Goal: Information Seeking & Learning: Learn about a topic

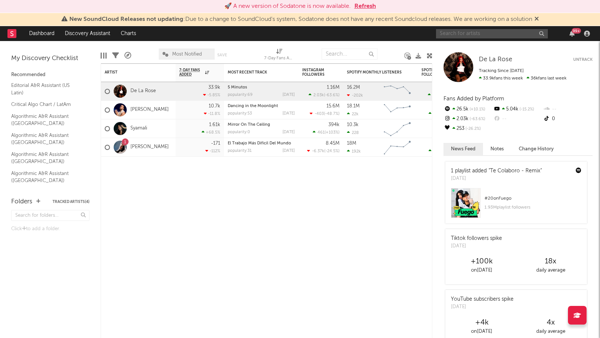
click at [452, 38] on input "text" at bounding box center [492, 33] width 112 height 9
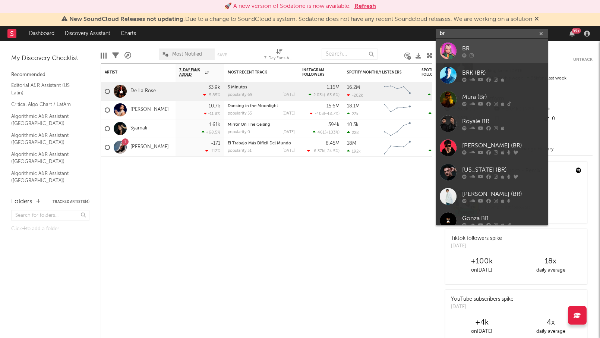
type input "br"
click at [481, 52] on div "BR" at bounding box center [503, 48] width 82 height 9
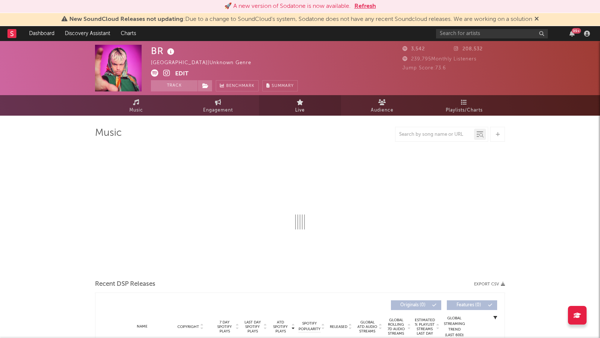
select select "6m"
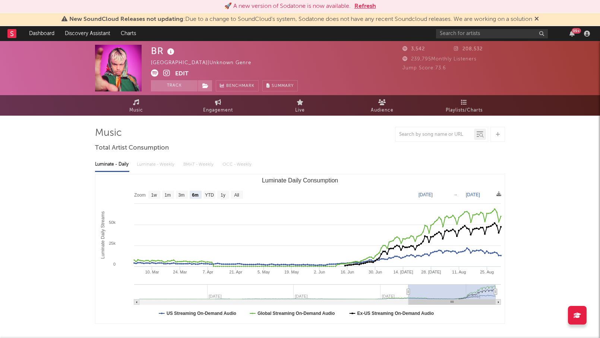
click at [182, 75] on button "Edit" at bounding box center [181, 73] width 13 height 9
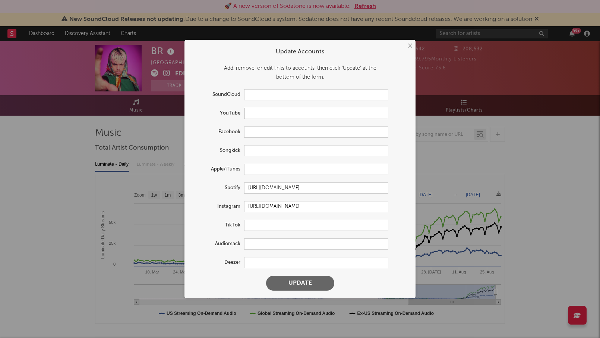
click at [272, 115] on input "text" at bounding box center [316, 113] width 144 height 11
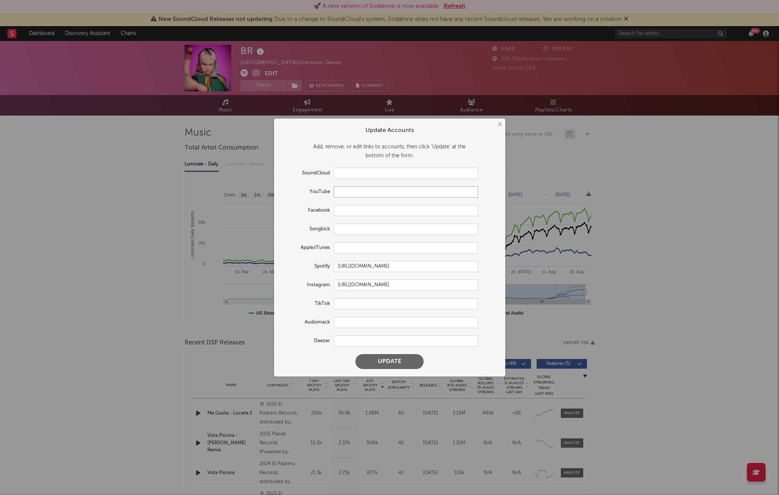
paste input "https://www.youtube.com/channel/UC2Juo_t6wY-Som3JP6luaRw"
type input "https://www.youtube.com/channel/UC2Juo_t6wY-Som3JP6luaRw"
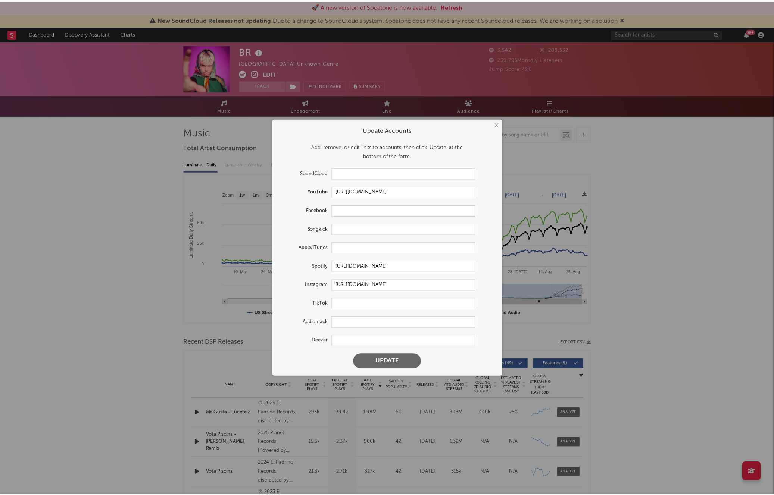
scroll to position [0, 0]
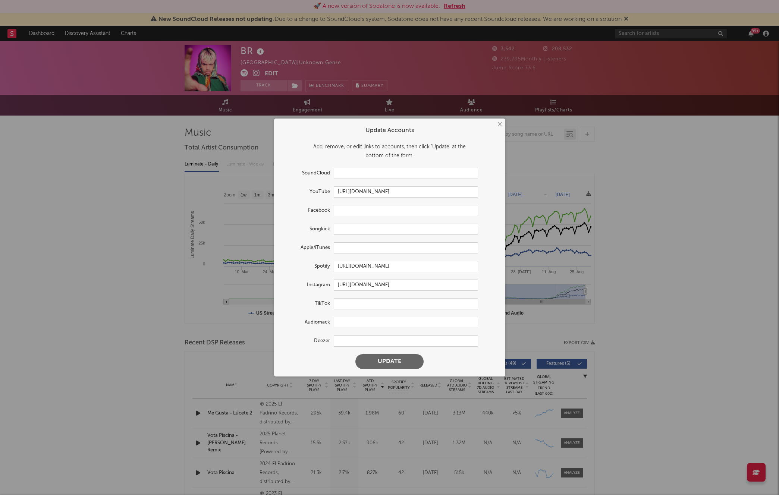
click at [384, 338] on button "Update" at bounding box center [389, 361] width 68 height 15
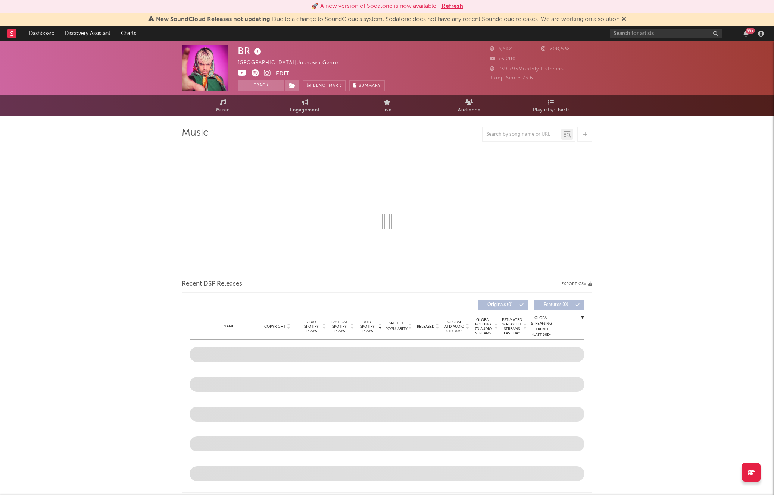
select select "6m"
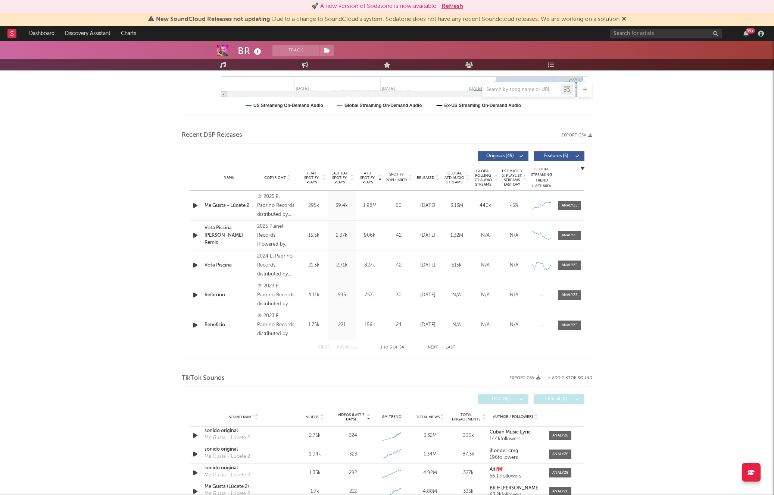
scroll to position [212, 0]
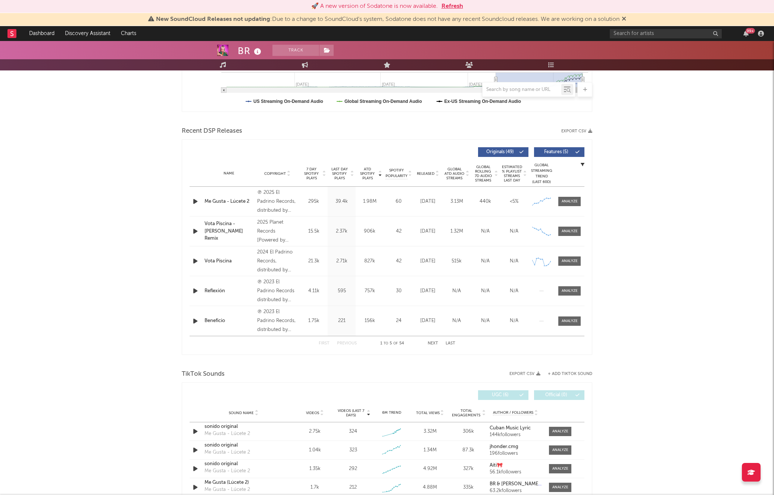
click at [600, 138] on div "BR Track Italy | Unknown Genre Edit Track Benchmark Summary 3,542 208,532 76,20…" at bounding box center [387, 392] width 774 height 1127
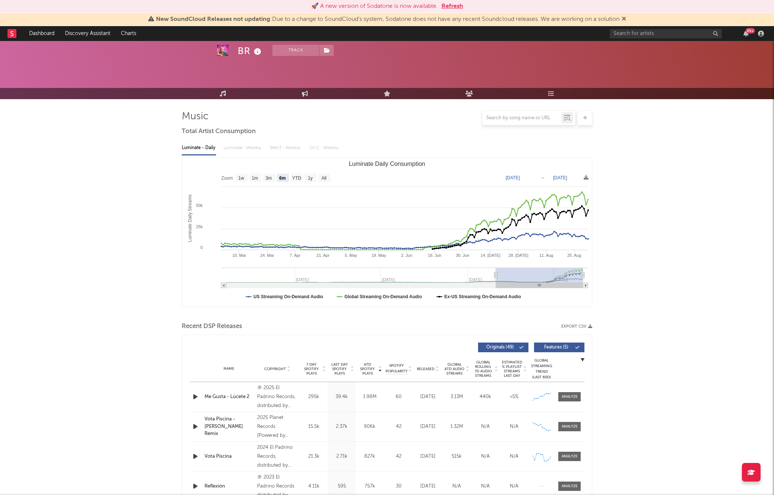
scroll to position [0, 0]
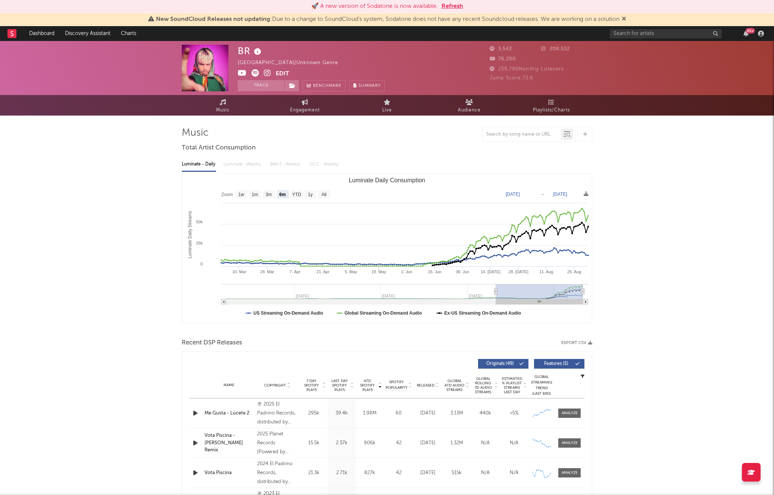
click at [265, 72] on icon at bounding box center [267, 72] width 7 height 7
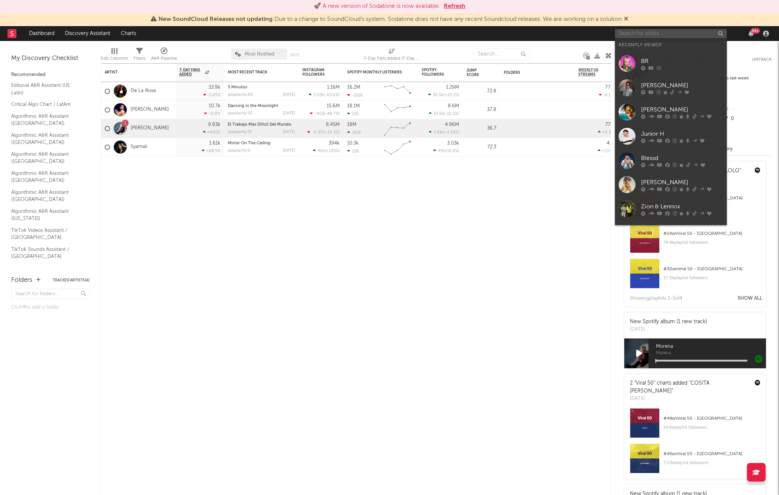
click at [600, 35] on input "text" at bounding box center [671, 33] width 112 height 9
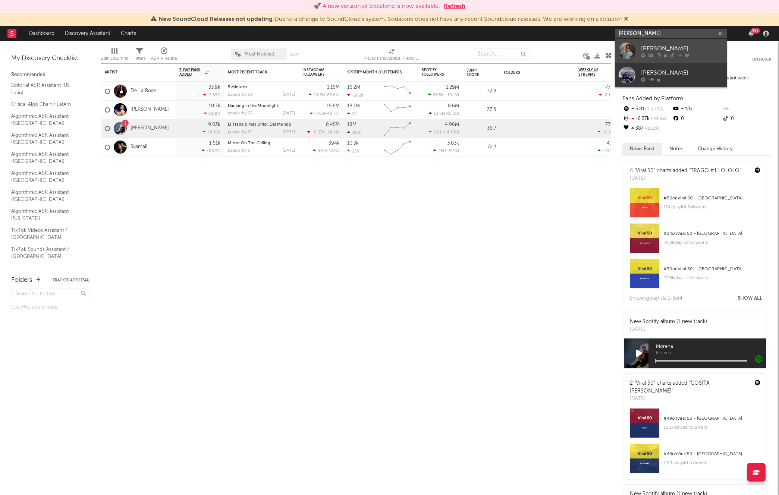
type input "alan arrieta"
click at [600, 52] on div "Alan Arrieta" at bounding box center [682, 48] width 82 height 9
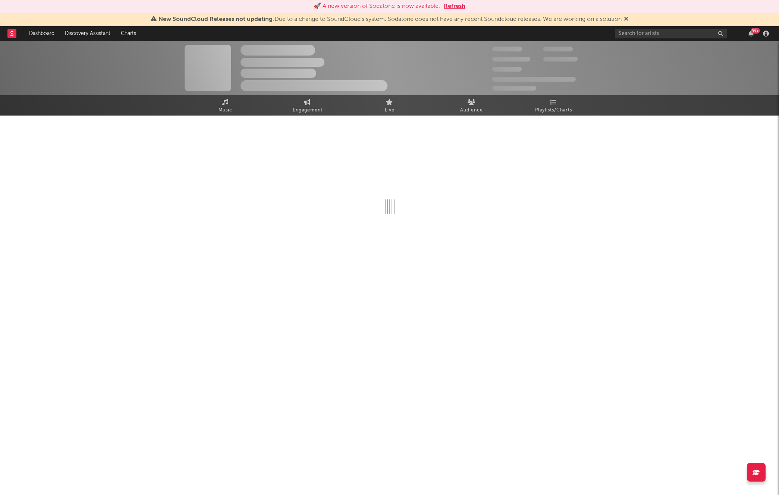
select select "1w"
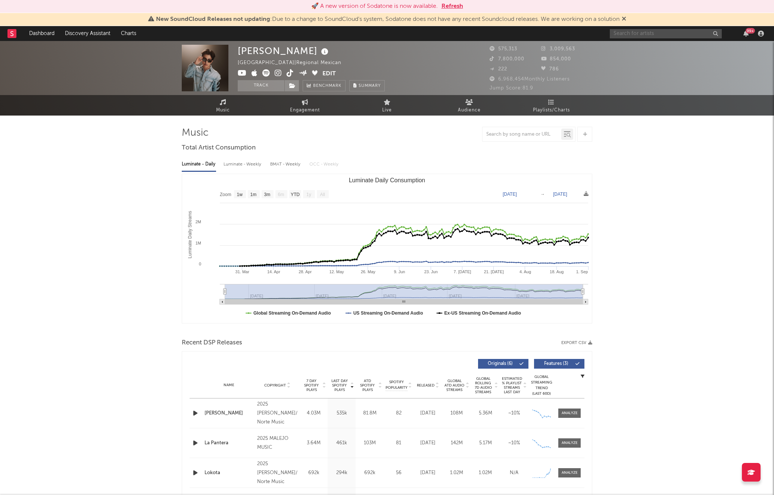
click at [600, 33] on input "text" at bounding box center [665, 33] width 112 height 9
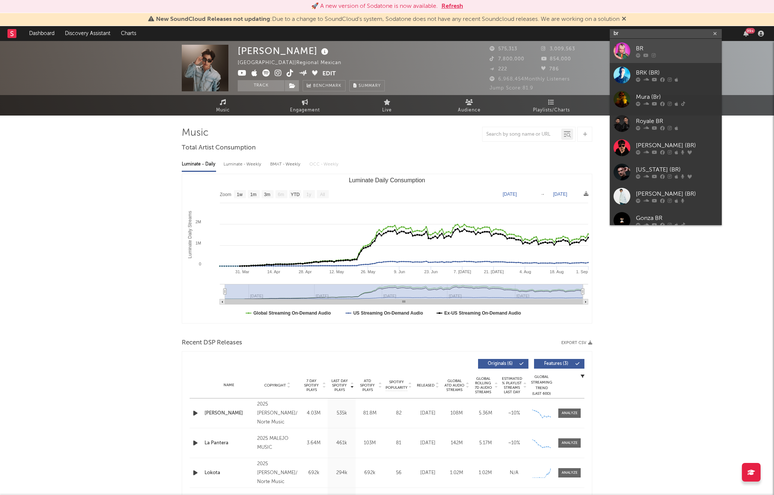
type input "br"
click at [600, 50] on div "BR" at bounding box center [677, 48] width 82 height 9
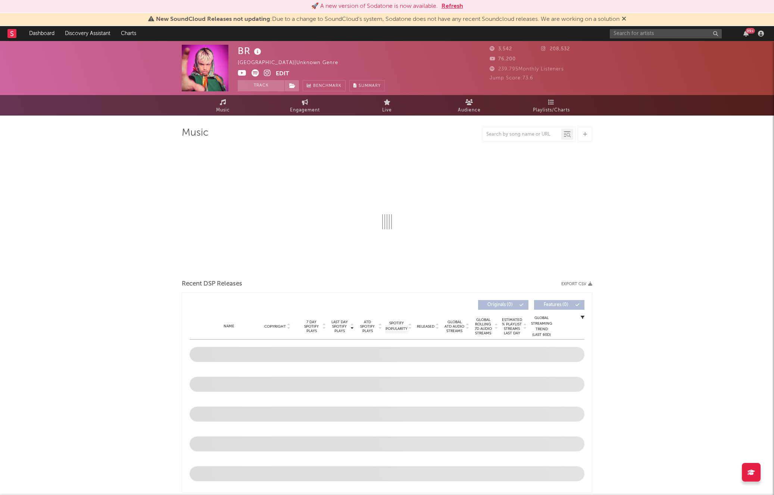
select select "6m"
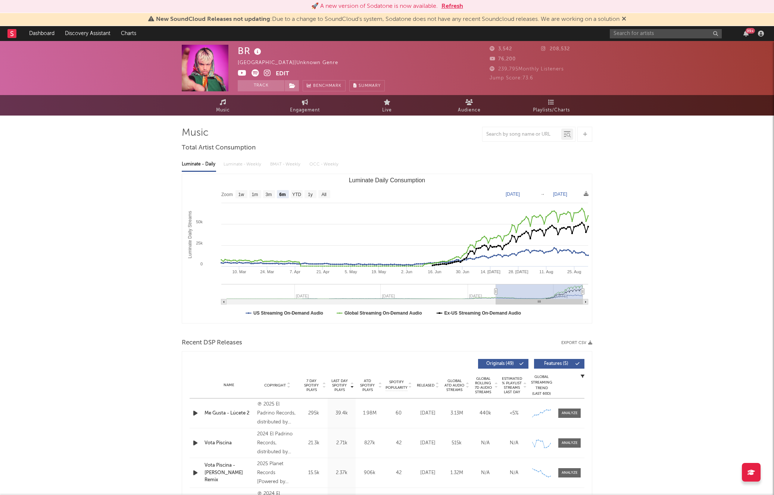
click at [315, 103] on link "Engagement" at bounding box center [305, 105] width 82 height 21
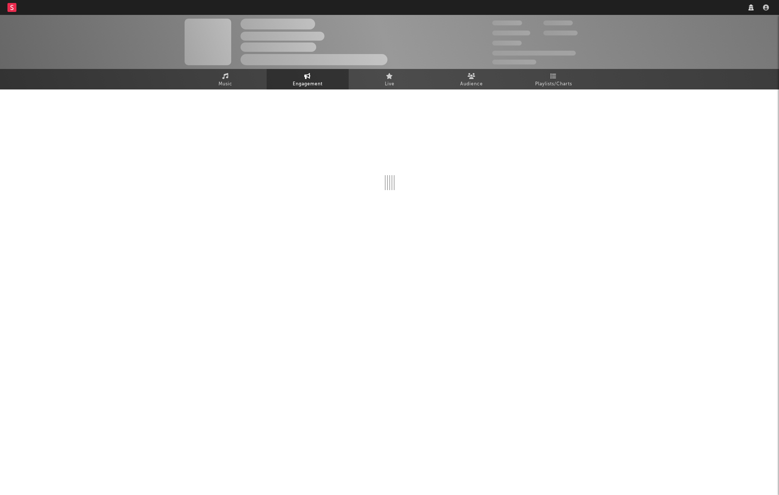
select select "1w"
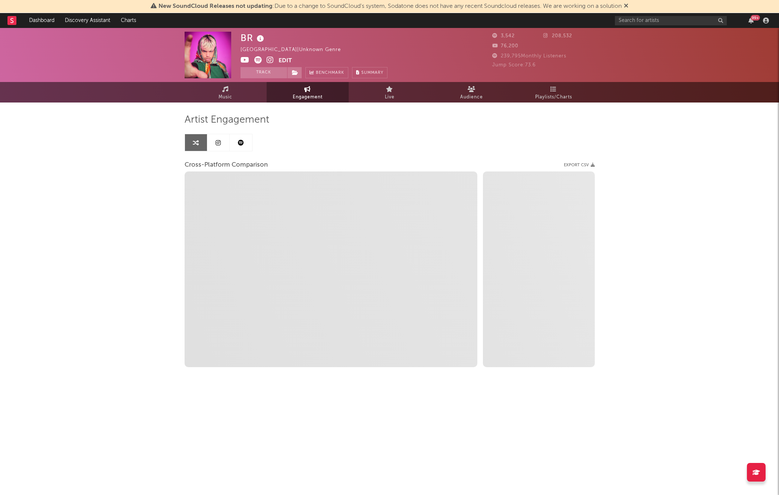
click at [217, 142] on icon at bounding box center [218, 143] width 5 height 6
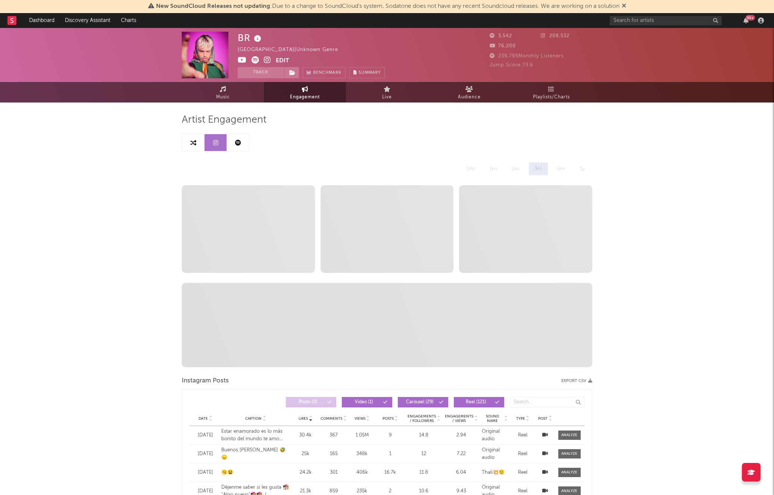
select select "6m"
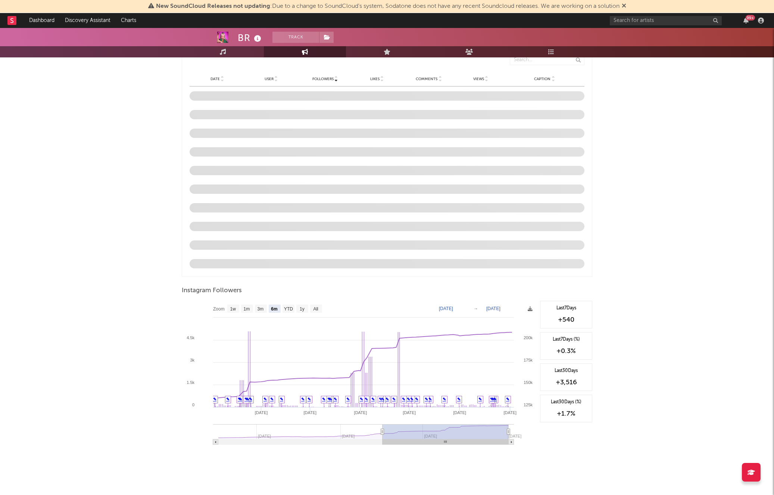
scroll to position [618, 0]
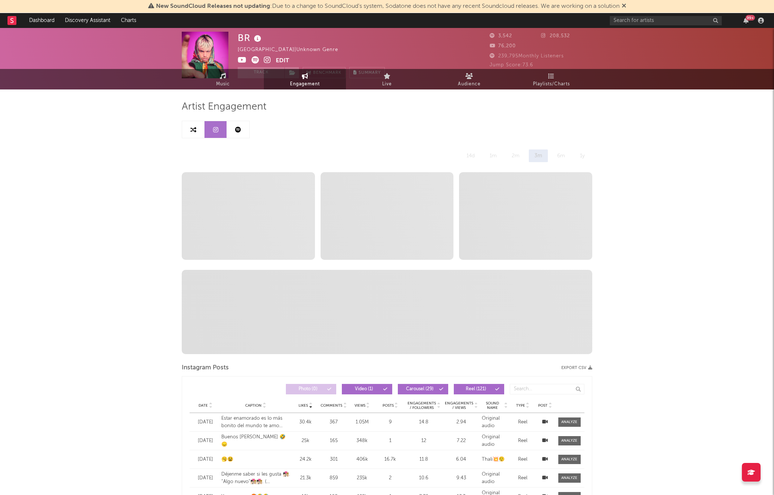
scroll to position [0, 0]
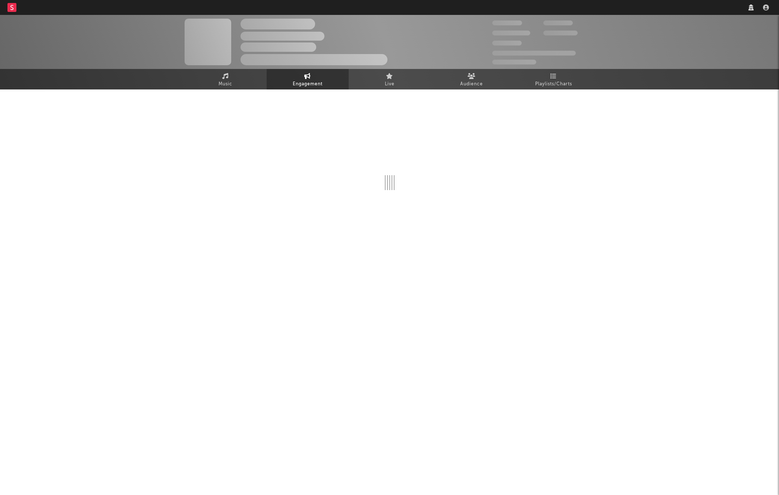
select select "6m"
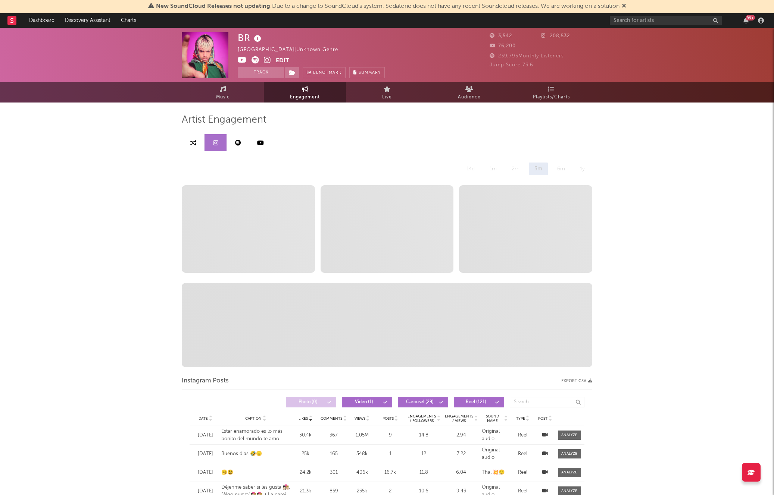
click at [258, 143] on icon at bounding box center [260, 143] width 7 height 6
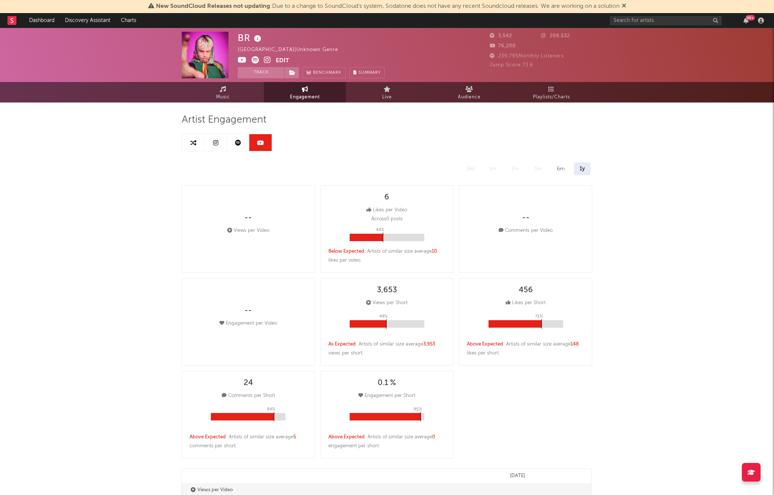
select select "6m"
click at [237, 141] on icon at bounding box center [238, 143] width 6 height 6
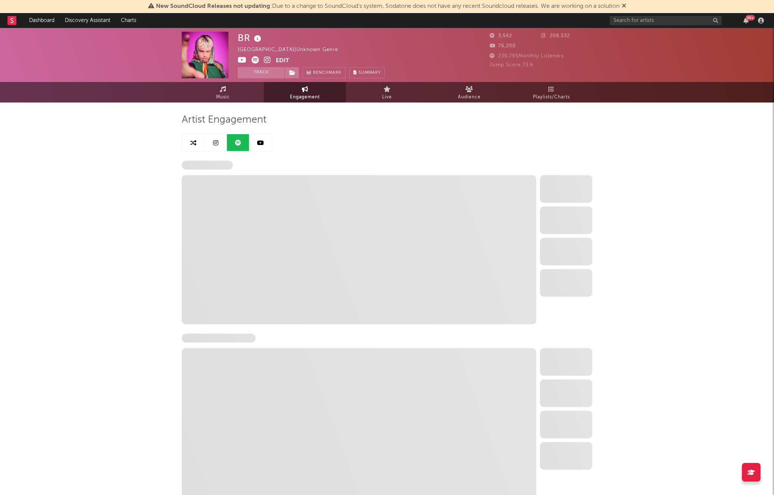
select select "6m"
select select "1w"
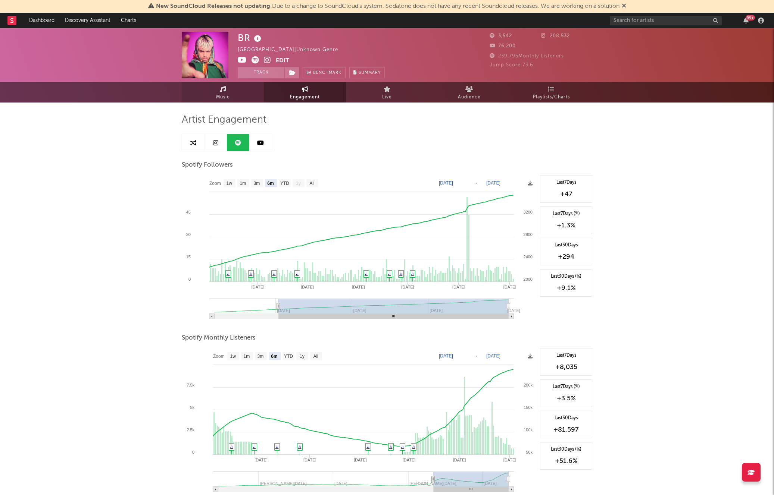
click at [209, 90] on link "Music" at bounding box center [223, 92] width 82 height 21
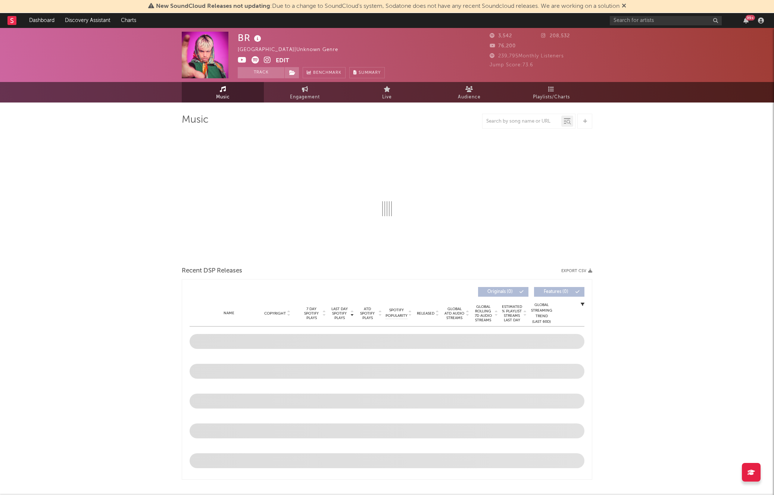
select select "6m"
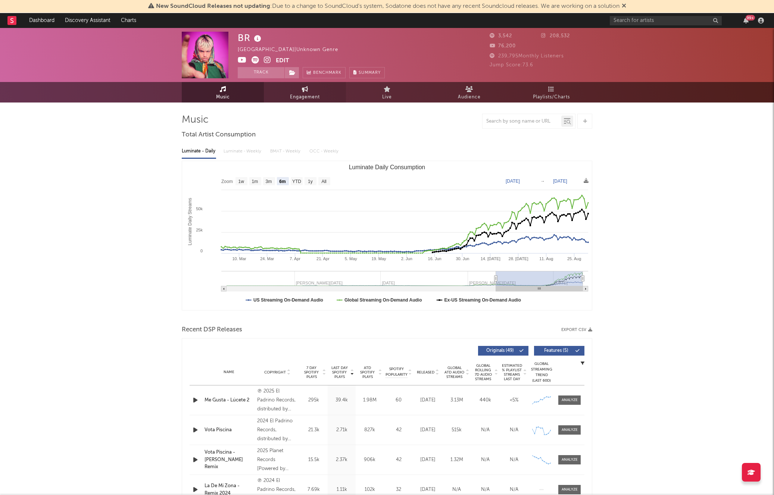
click at [295, 95] on span "Engagement" at bounding box center [305, 97] width 30 height 9
select select "1w"
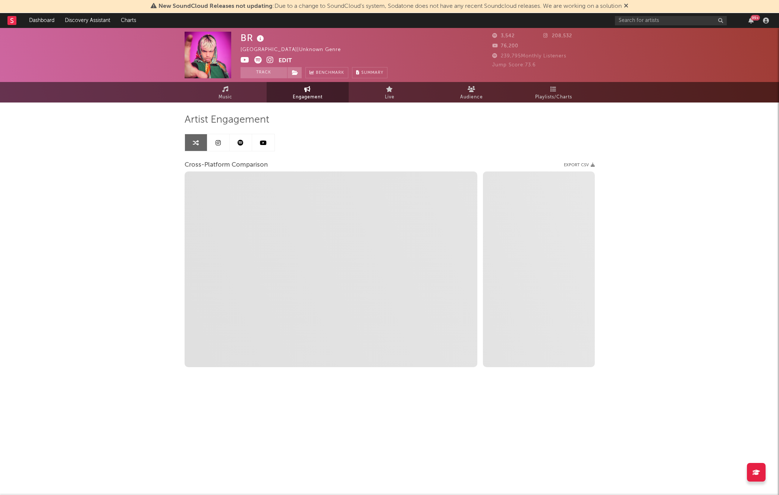
select select "1m"
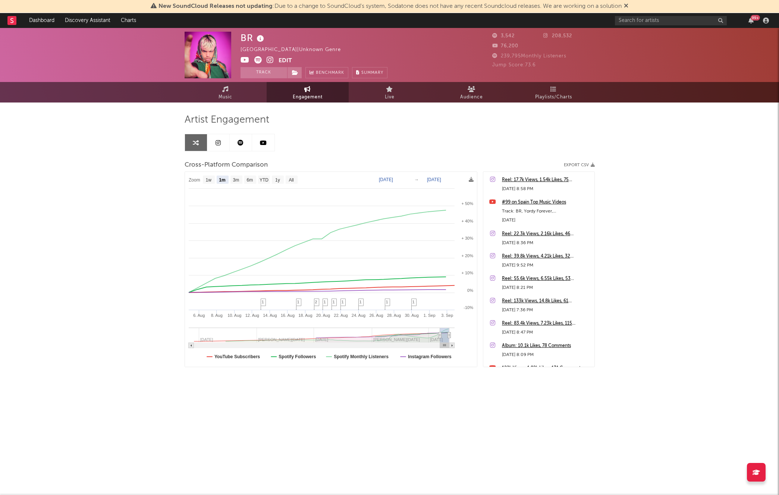
click at [215, 143] on link at bounding box center [218, 142] width 22 height 17
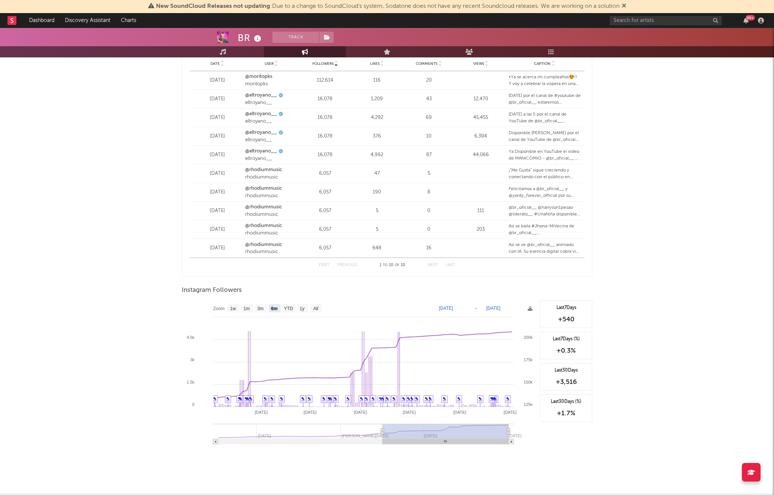
scroll to position [934, 0]
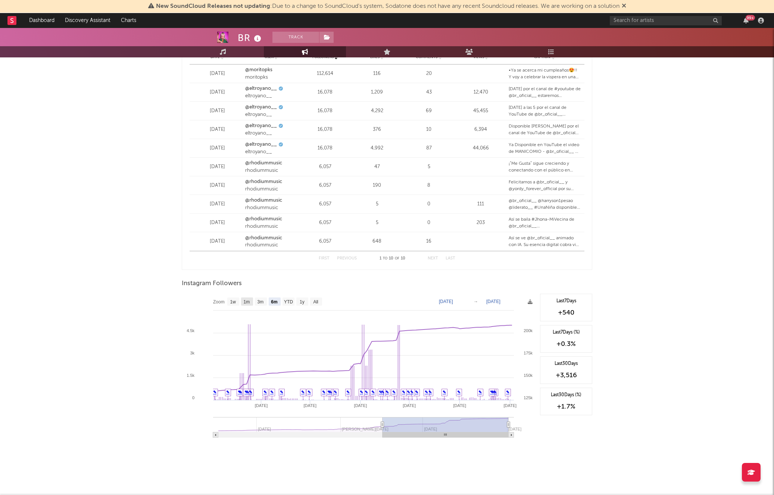
click at [247, 304] on text "1m" at bounding box center [247, 301] width 6 height 5
select select "1m"
type input "[DATE]"
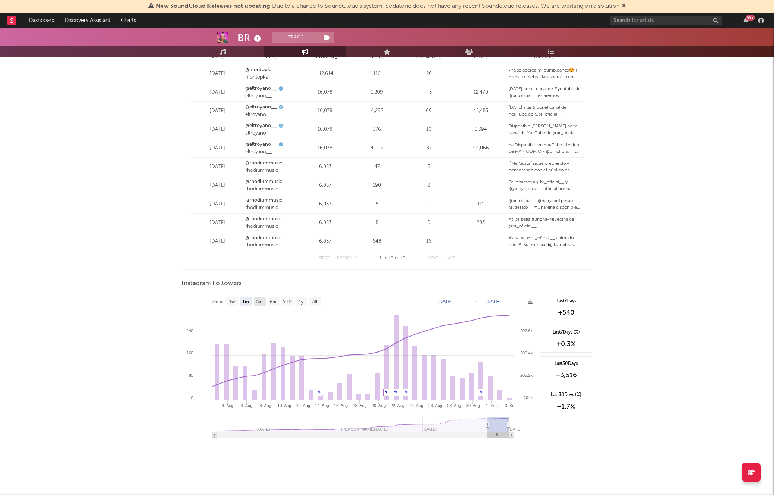
click at [260, 303] on text "3m" at bounding box center [259, 301] width 6 height 5
select select "3m"
type input "[DATE]"
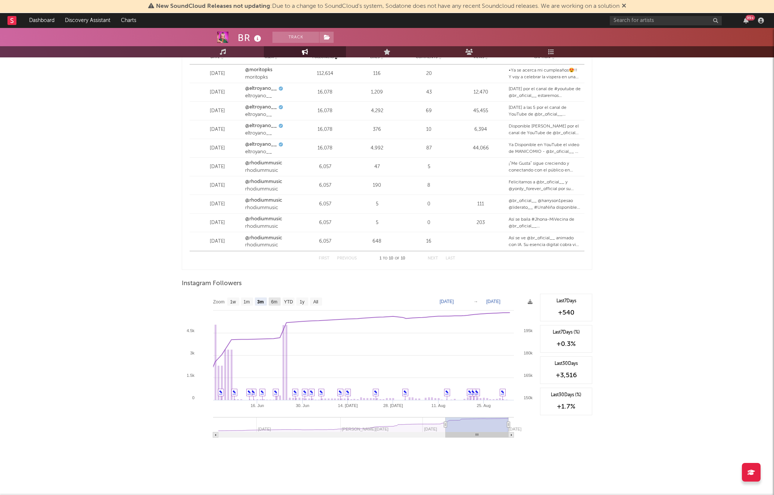
click at [277, 300] on text "6m" at bounding box center [274, 301] width 6 height 5
select select "6m"
type input "[DATE]"
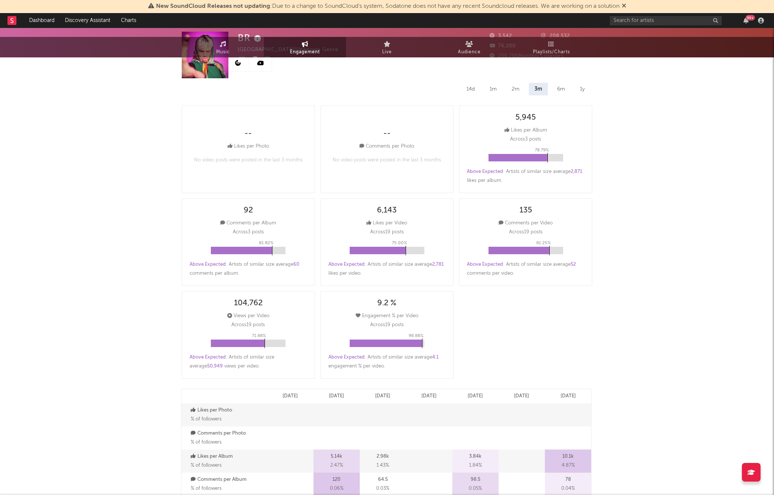
scroll to position [0, 0]
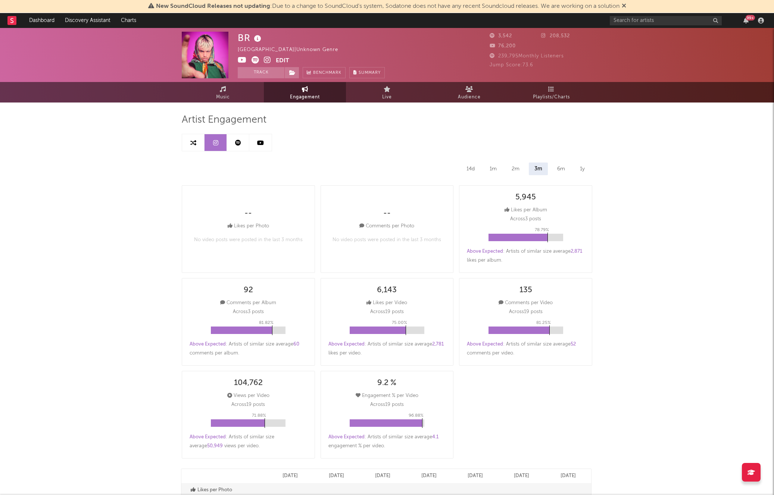
click at [263, 143] on icon at bounding box center [260, 143] width 7 height 6
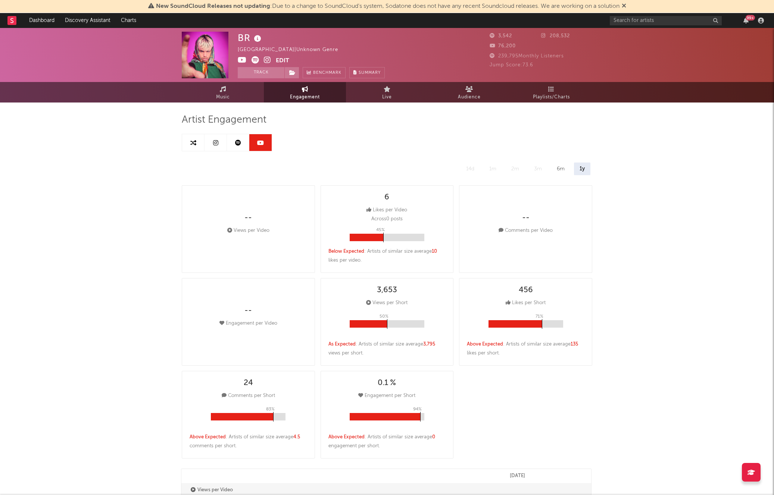
select select "6m"
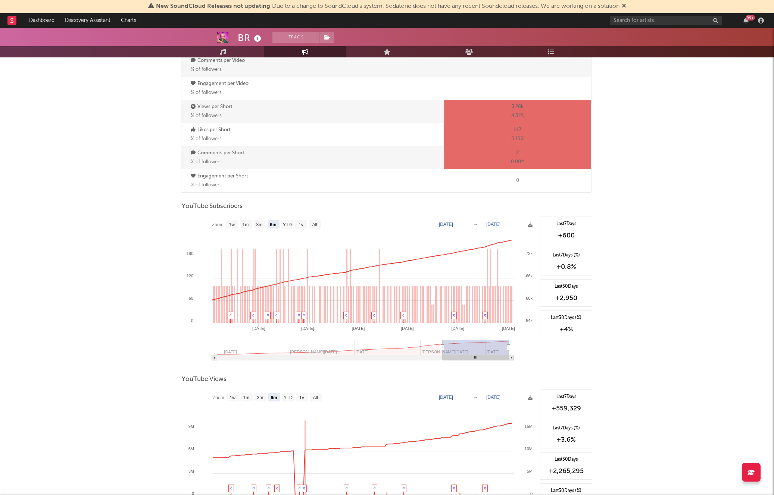
scroll to position [497, 0]
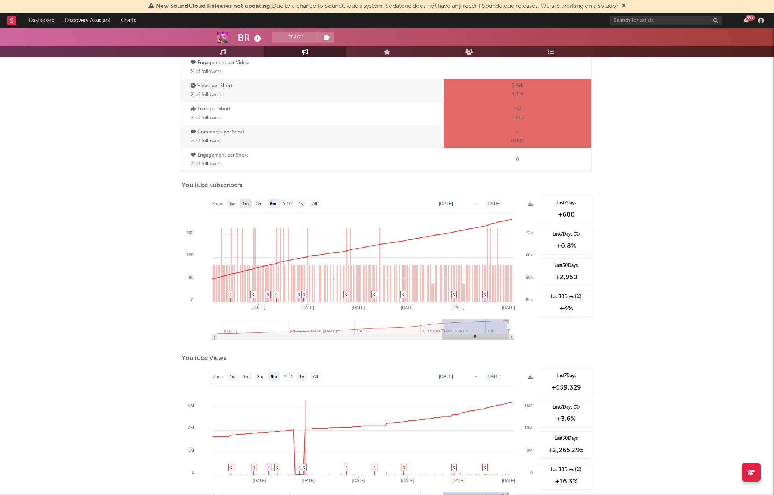
click at [246, 201] on text "1m" at bounding box center [245, 203] width 6 height 5
select select "1m"
type input "[DATE]"
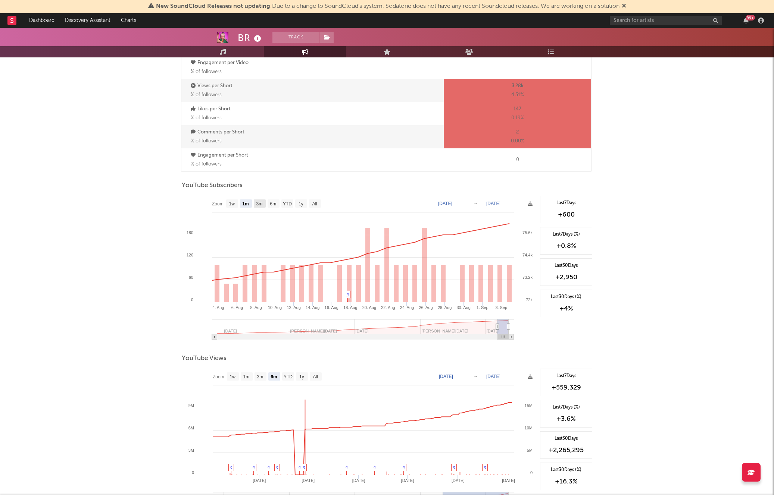
click at [260, 204] on text "3m" at bounding box center [259, 203] width 6 height 5
select select "3m"
type input "[DATE]"
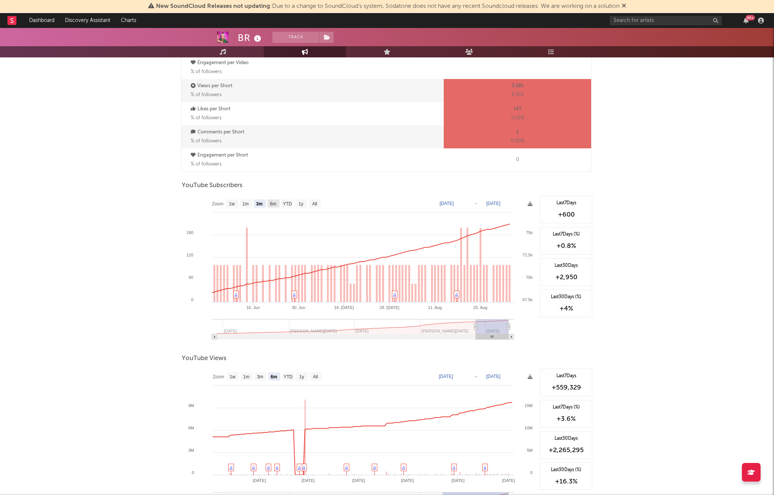
click at [274, 205] on text "6m" at bounding box center [273, 203] width 6 height 5
select select "6m"
type input "[DATE]"
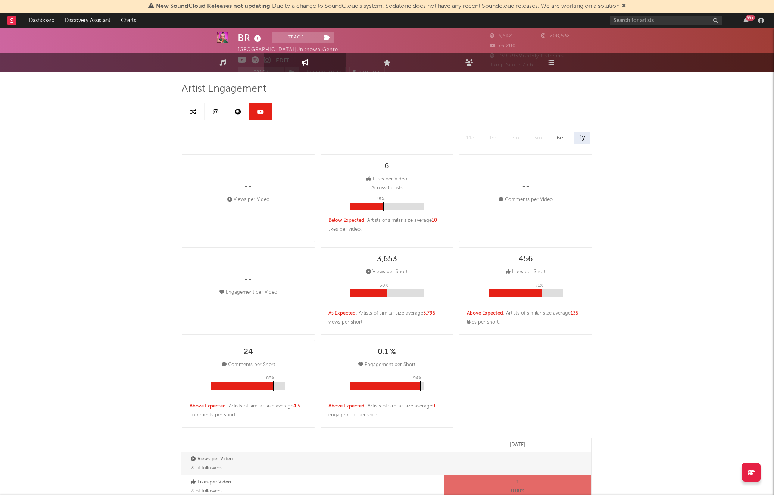
scroll to position [0, 0]
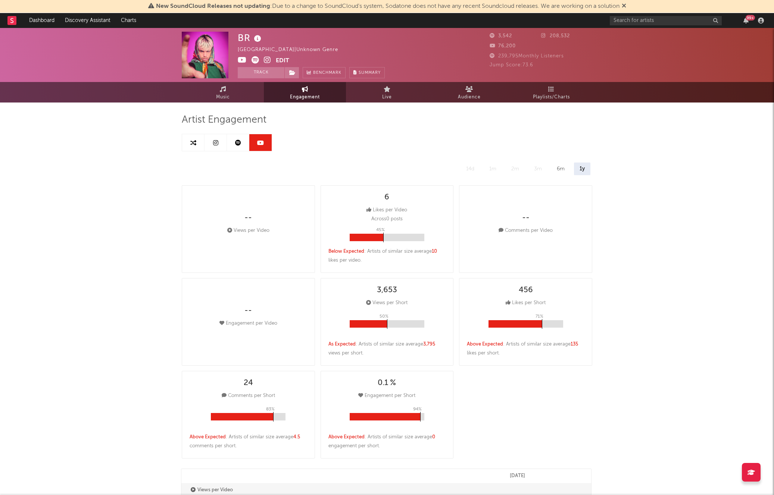
click at [235, 142] on icon at bounding box center [238, 143] width 6 height 6
select select "6m"
select select "1w"
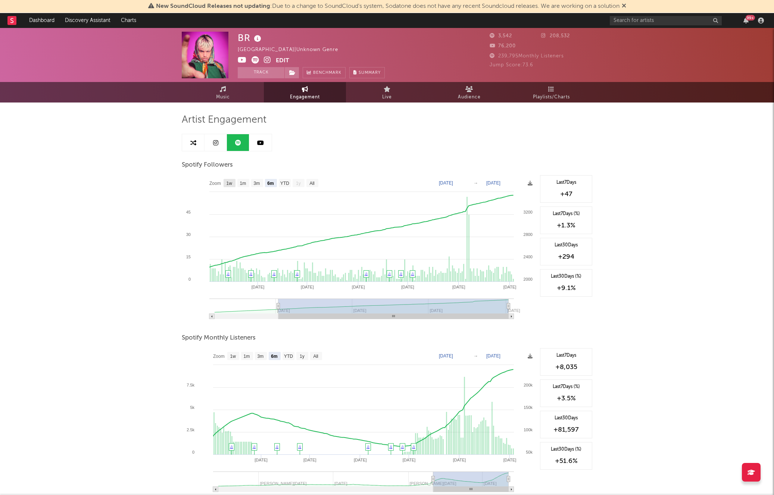
click at [231, 184] on text "1w" at bounding box center [229, 183] width 6 height 5
select select "1w"
type input "[DATE]"
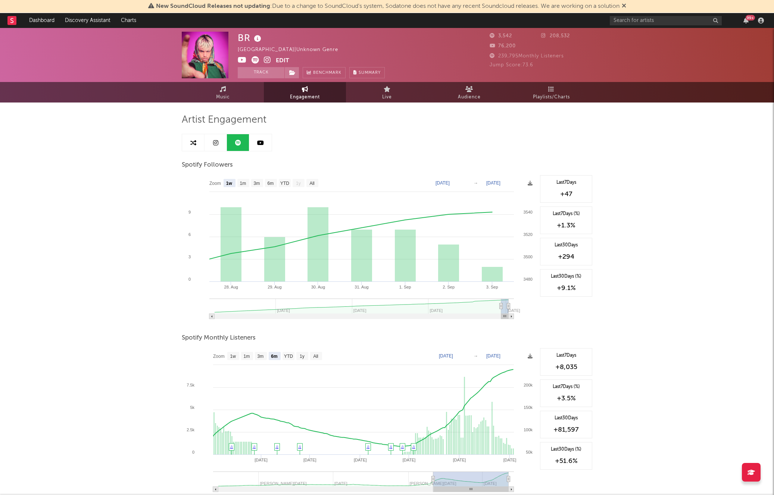
click at [255, 62] on icon at bounding box center [254, 59] width 7 height 7
click at [269, 63] on icon at bounding box center [267, 59] width 7 height 7
click at [282, 57] on button "Edit" at bounding box center [282, 60] width 13 height 9
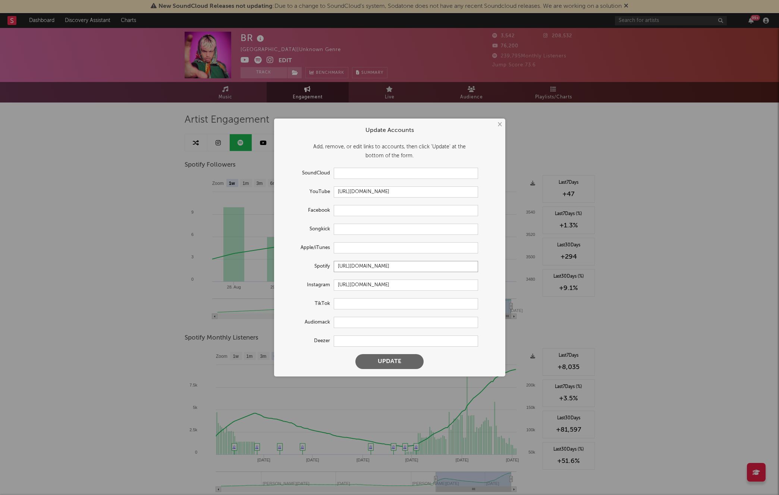
click at [356, 267] on input "[URL][DOMAIN_NAME]" at bounding box center [406, 266] width 144 height 11
paste input "?si=BXvwe-QRSEGR7k1A3323uA"
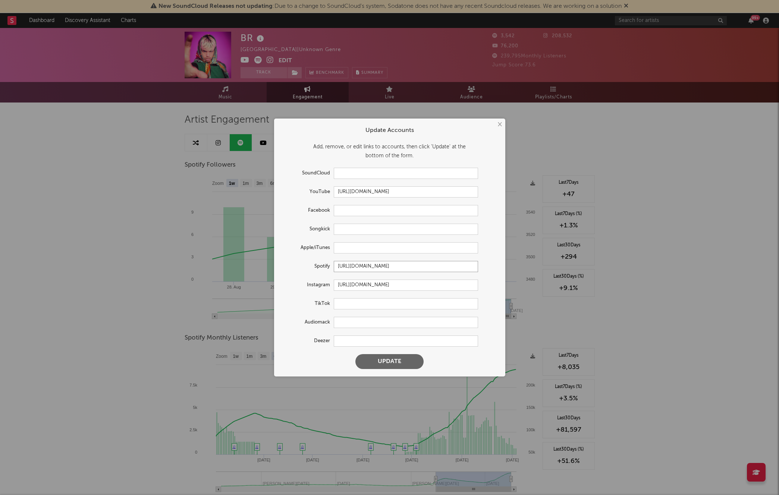
type input "[URL][DOMAIN_NAME]"
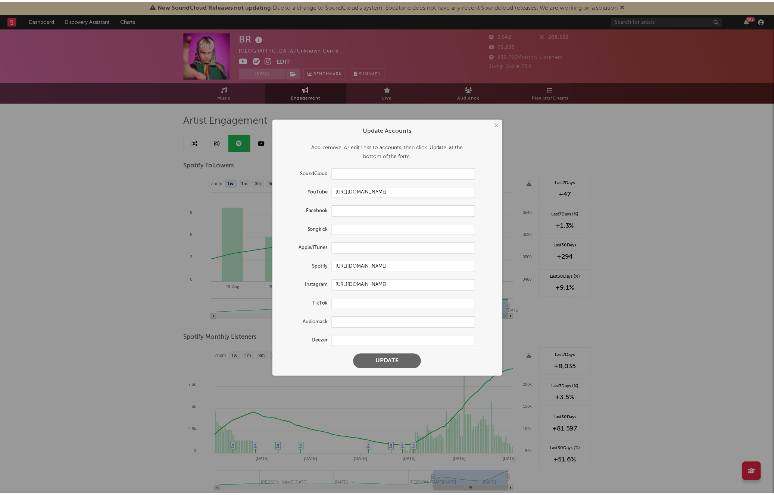
scroll to position [0, 0]
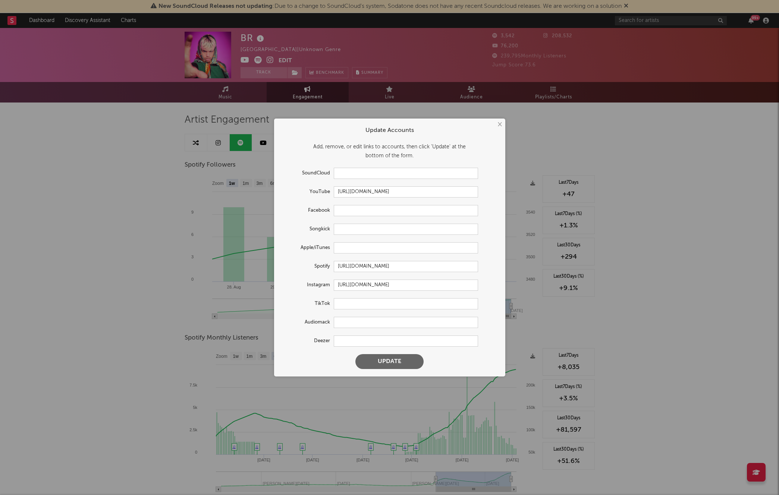
click at [396, 363] on button "Update" at bounding box center [389, 361] width 68 height 15
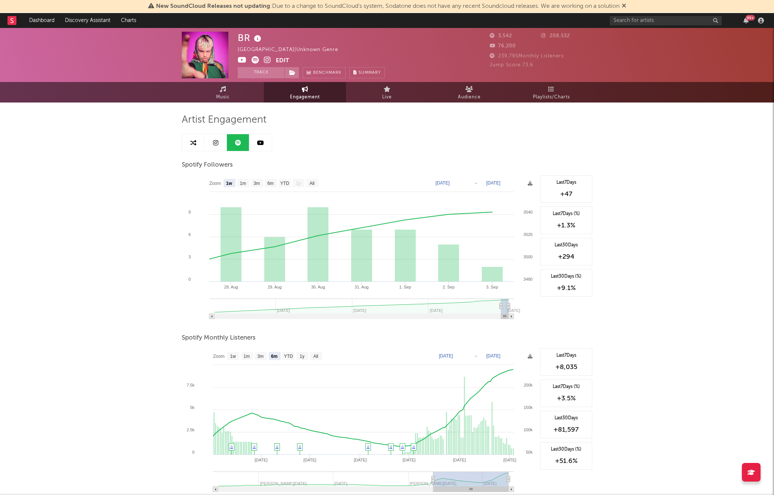
click at [162, 227] on div "BR [GEOGRAPHIC_DATA] | Unknown Genre Edit Track Benchmark Summary 3,542 208,532…" at bounding box center [387, 375] width 774 height 695
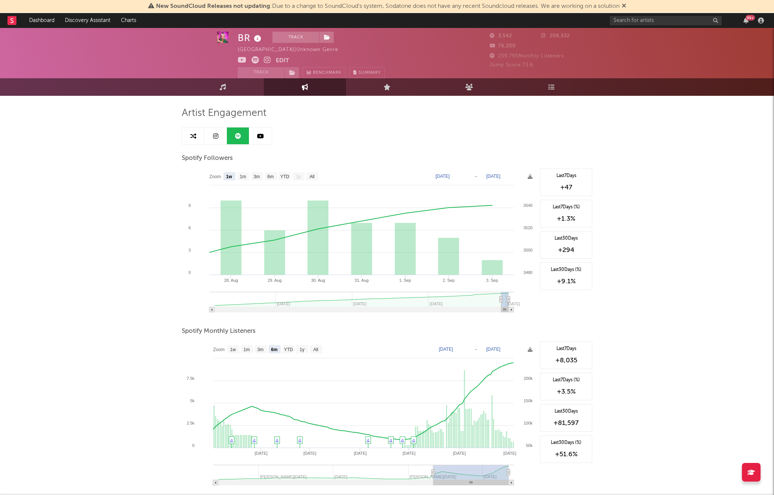
scroll to position [7, 0]
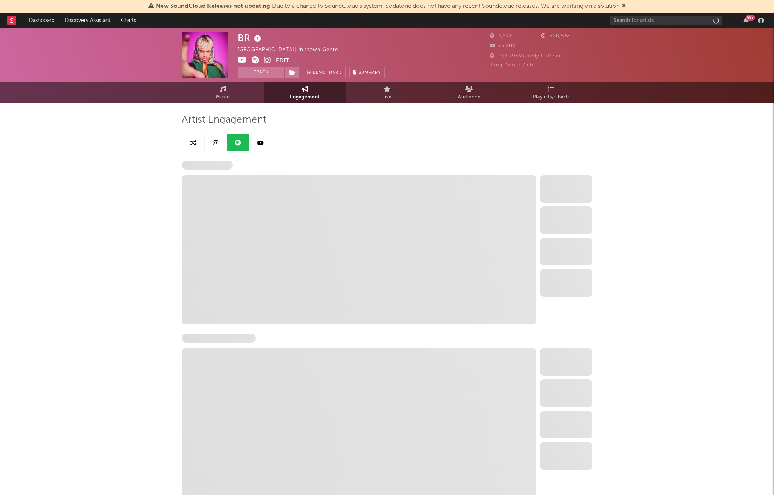
select select "6m"
select select "1w"
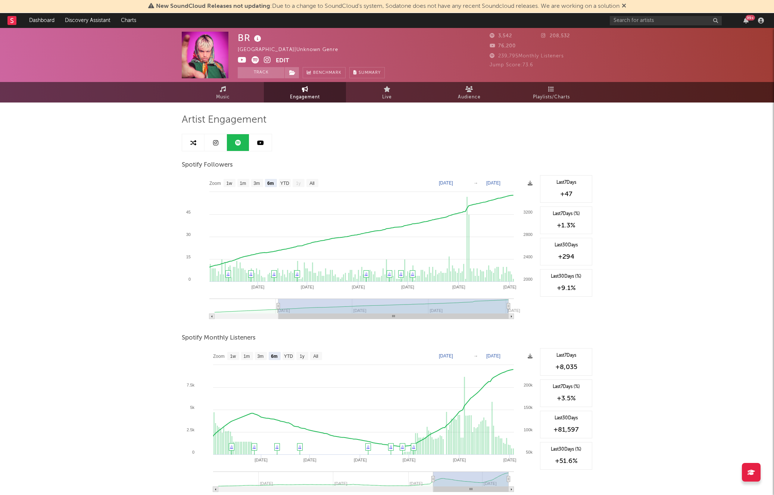
click at [258, 143] on icon at bounding box center [260, 143] width 7 height 6
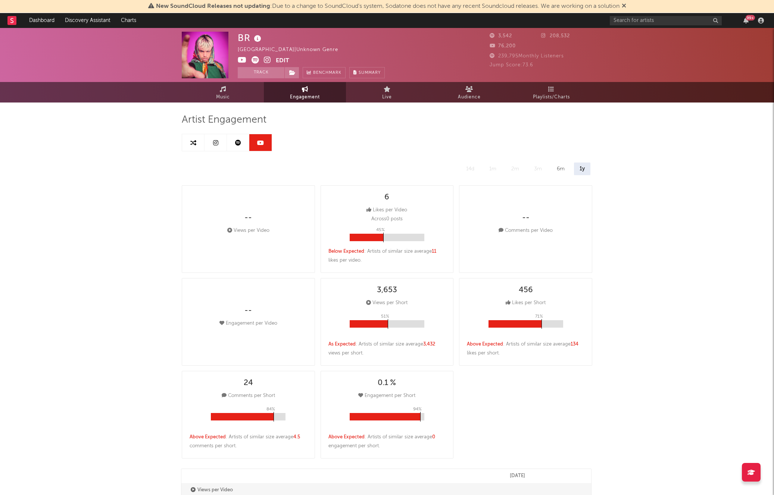
select select "6m"
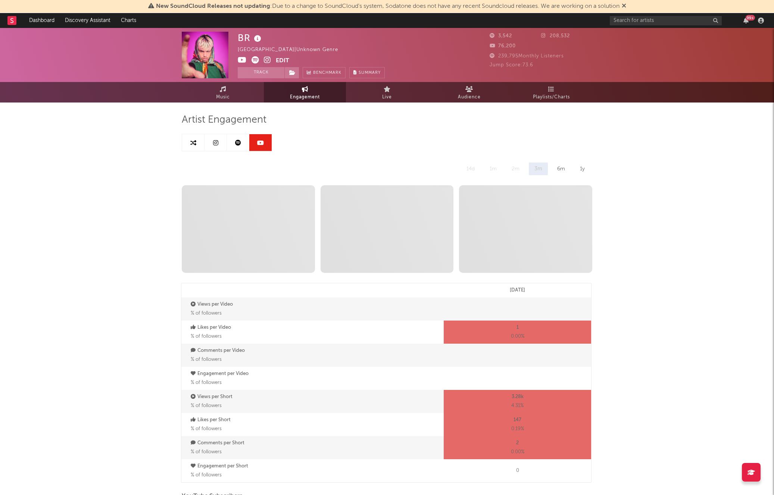
click at [238, 60] on icon at bounding box center [242, 59] width 9 height 7
click at [233, 147] on link at bounding box center [238, 142] width 22 height 17
select select "6m"
select select "1w"
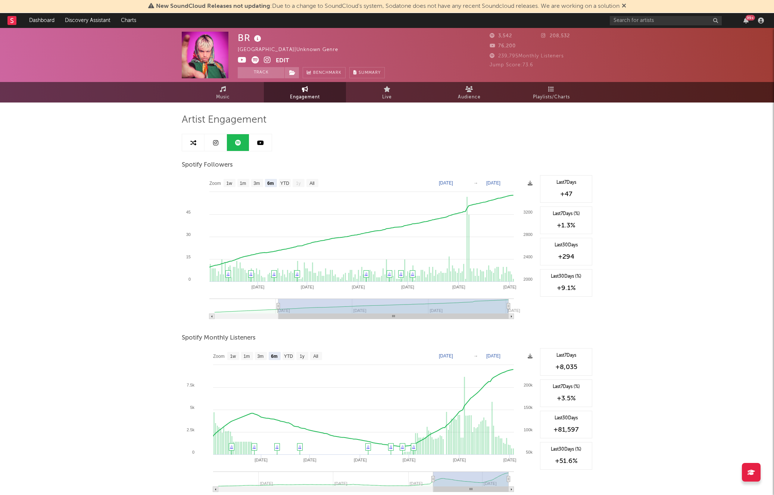
click at [256, 61] on icon at bounding box center [254, 59] width 7 height 7
click at [241, 185] on text "1m" at bounding box center [243, 183] width 6 height 5
select select "1m"
type input "[DATE]"
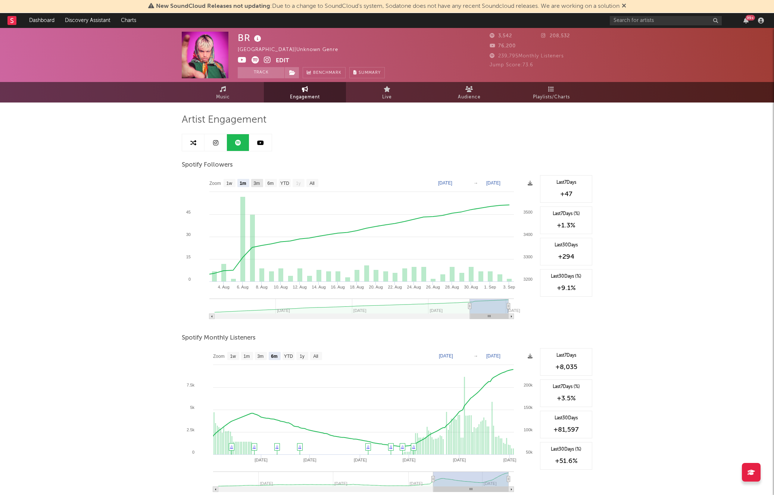
click at [257, 185] on text "3m" at bounding box center [257, 183] width 6 height 5
select select "3m"
type input "[DATE]"
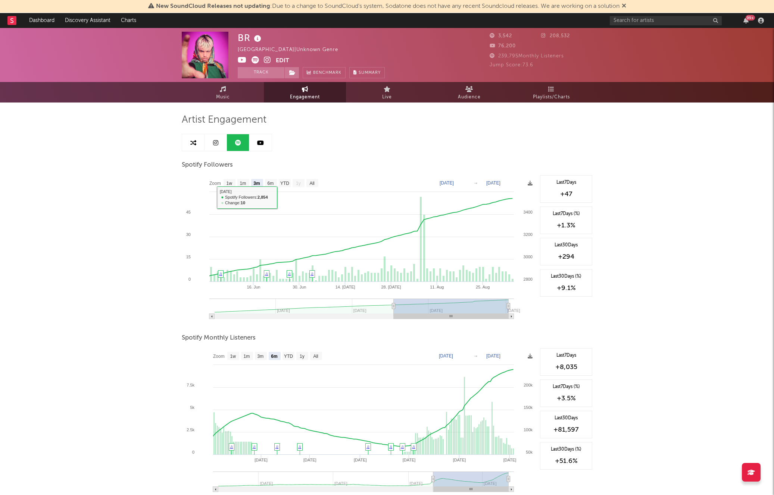
click at [156, 214] on div "BR Italy | Unknown Genre Edit Track Benchmark Summary 3,542 208,532 76,200 239,…" at bounding box center [387, 375] width 774 height 695
click at [269, 185] on text "6m" at bounding box center [270, 183] width 6 height 5
select select "6m"
type input "[DATE]"
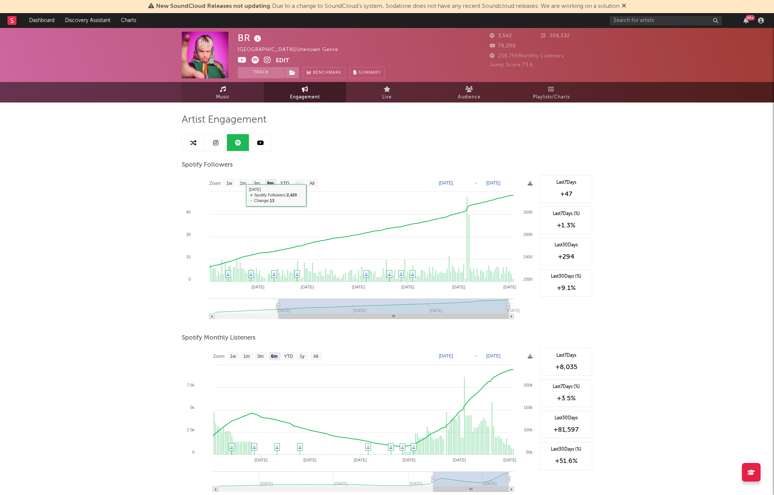
click at [227, 93] on span "Music" at bounding box center [223, 97] width 14 height 9
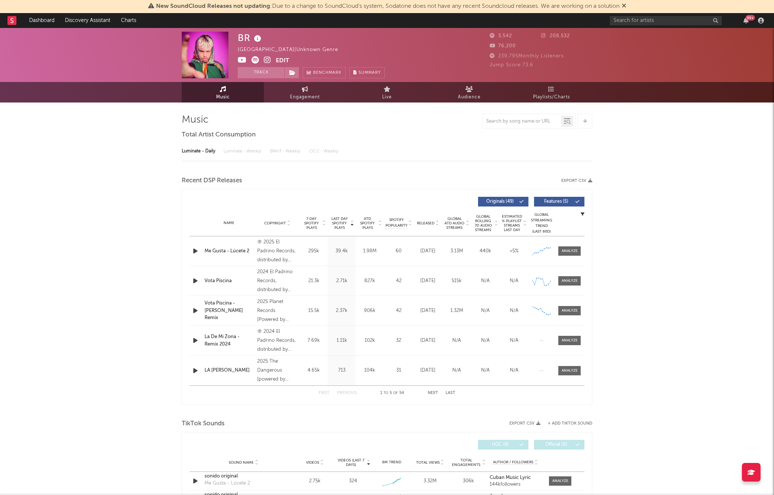
select select "6m"
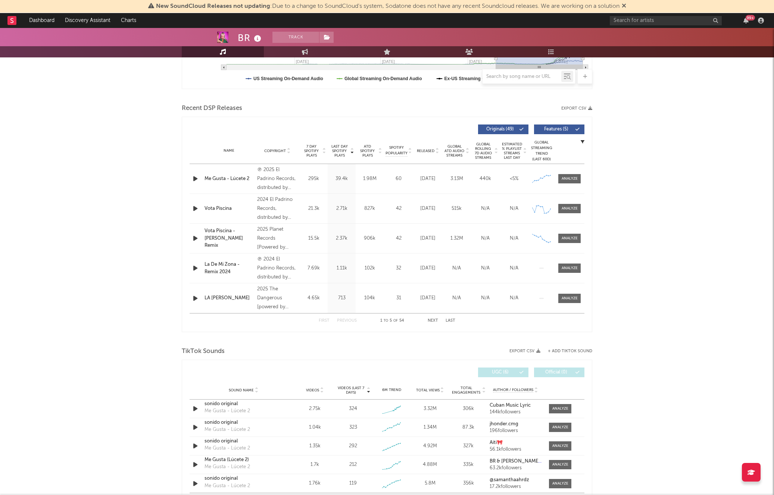
scroll to position [224, 0]
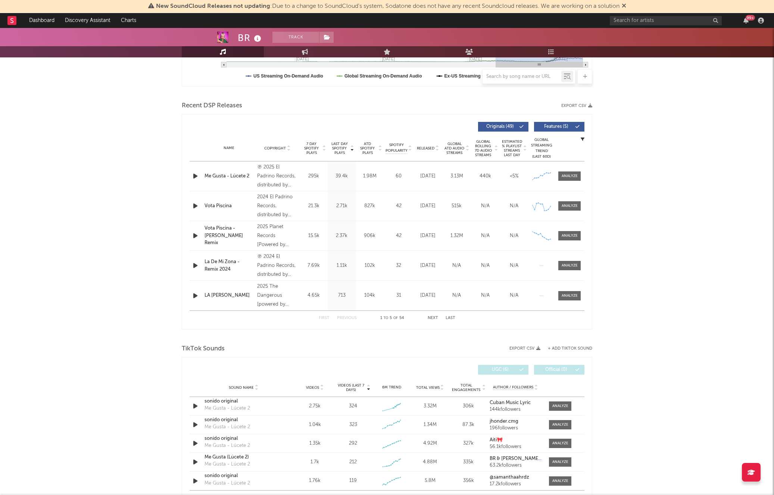
click at [367, 145] on span "ATD Spotify Plays" at bounding box center [367, 148] width 20 height 13
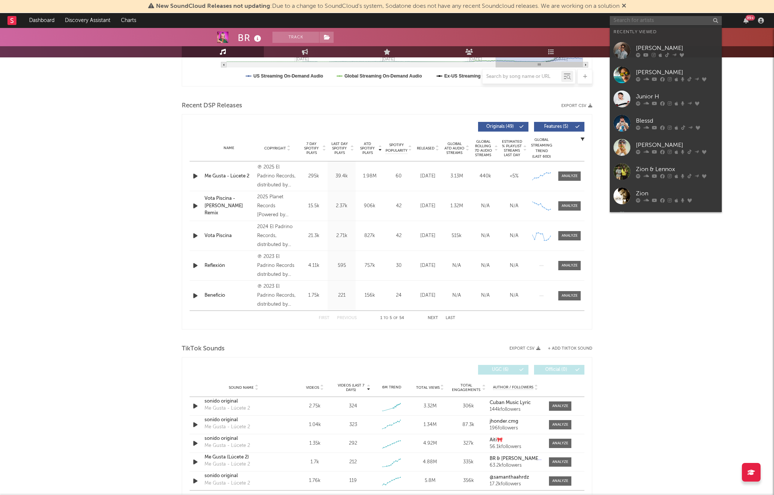
click at [658, 22] on input "text" at bounding box center [665, 20] width 112 height 9
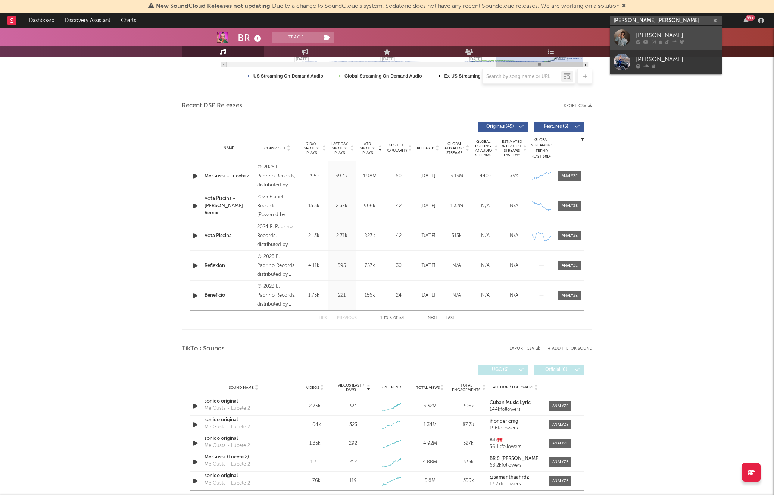
type input "alan arrie"
click at [668, 38] on div "Alan Arrieta" at bounding box center [677, 35] width 82 height 9
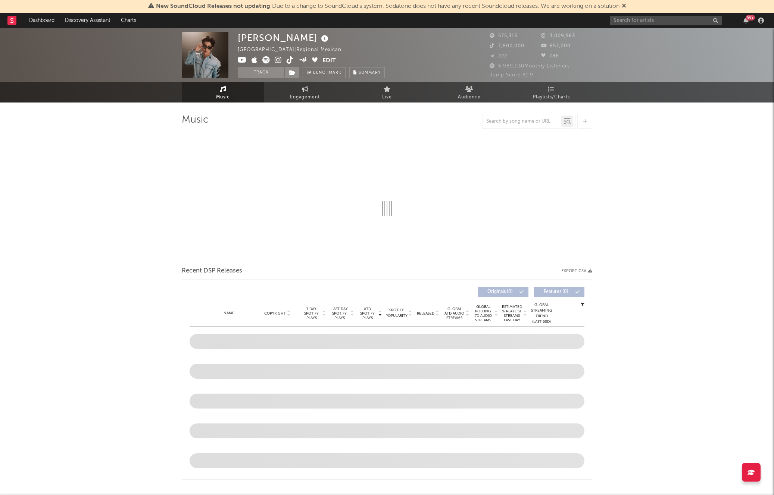
select select "1w"
